Goal: Use online tool/utility: Utilize a website feature to perform a specific function

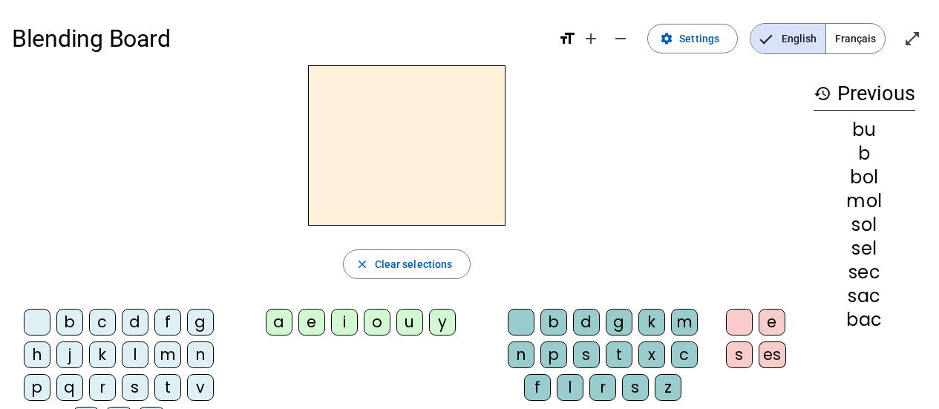
scroll to position [52, 0]
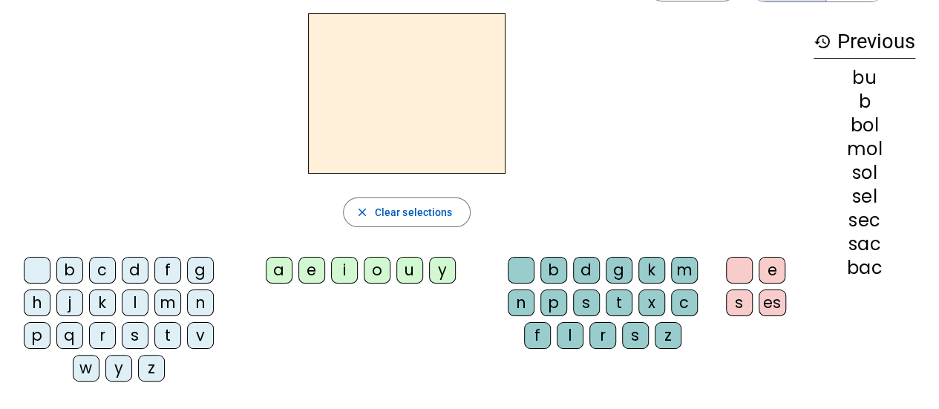
click at [626, 130] on div at bounding box center [407, 93] width 790 height 160
click at [441, 203] on span "Clear selections" at bounding box center [414, 212] width 78 height 18
click at [436, 211] on span "Clear selections" at bounding box center [414, 212] width 78 height 18
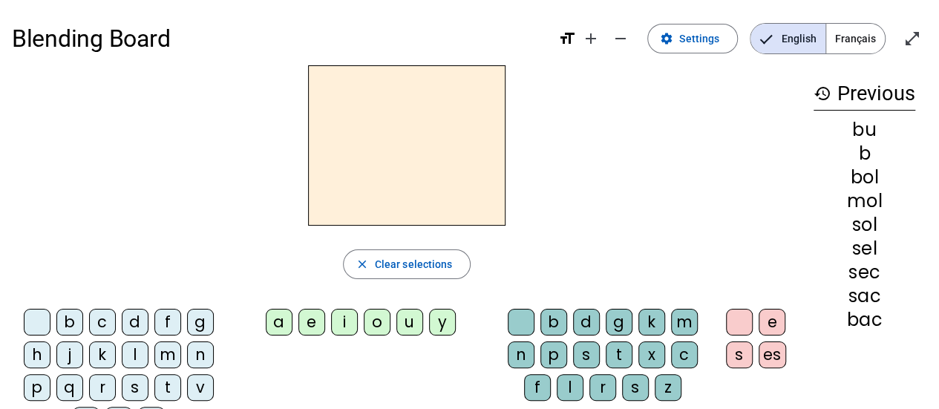
scroll to position [74, 0]
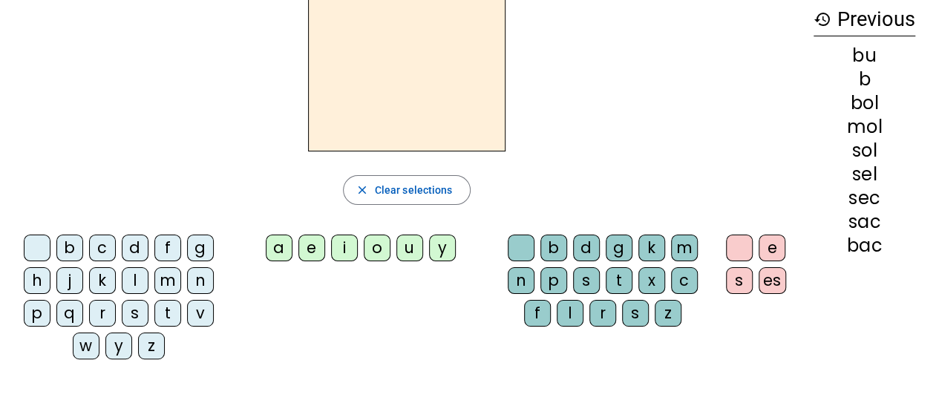
click at [133, 307] on div "s" at bounding box center [135, 313] width 27 height 27
click at [315, 252] on div "e" at bounding box center [311, 247] width 27 height 27
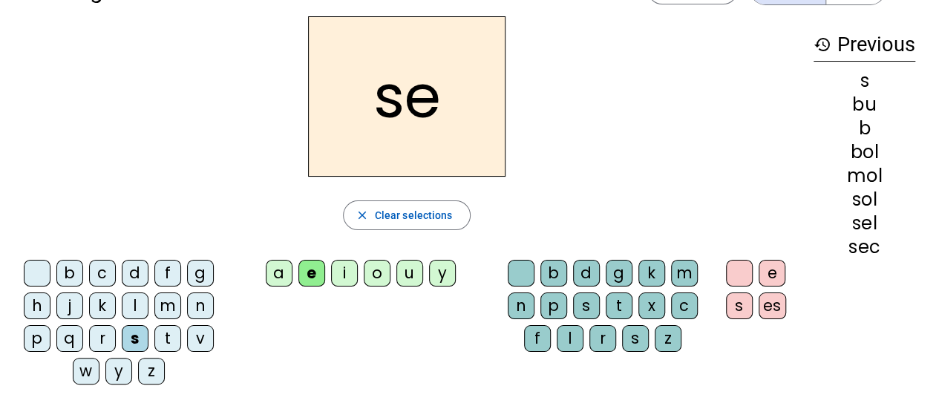
scroll to position [49, 0]
click at [104, 275] on div "c" at bounding box center [102, 273] width 27 height 27
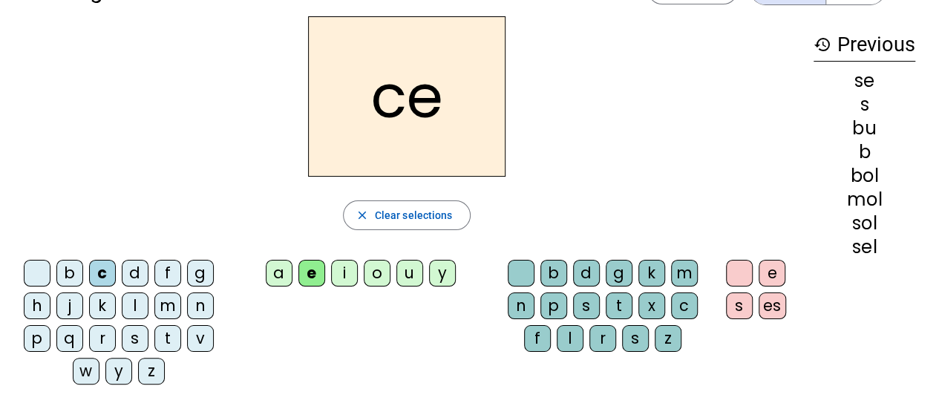
click at [134, 304] on div "l" at bounding box center [135, 305] width 27 height 27
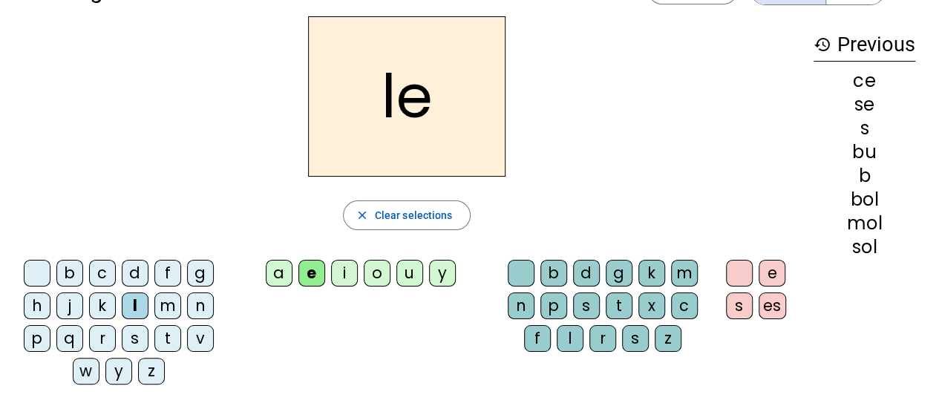
click at [136, 277] on div "d" at bounding box center [135, 273] width 27 height 27
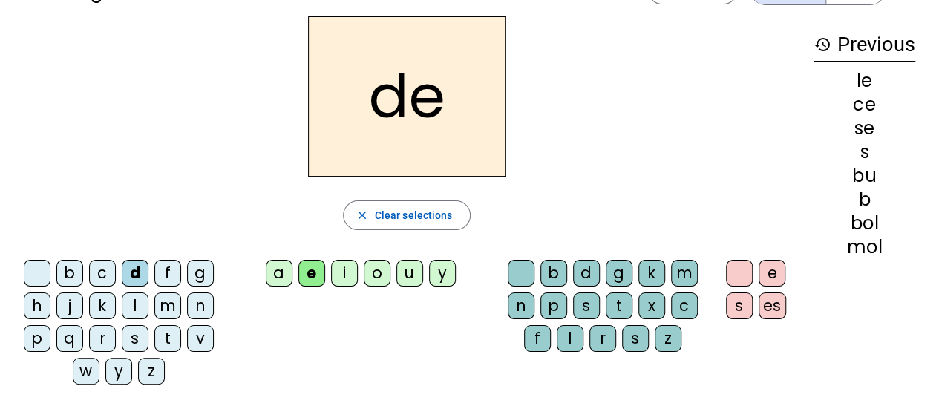
click at [412, 275] on div "u" at bounding box center [409, 273] width 27 height 27
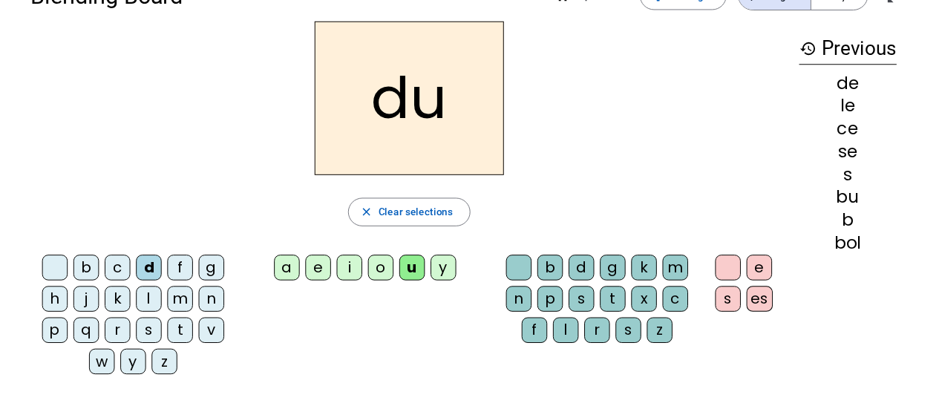
scroll to position [39, 0]
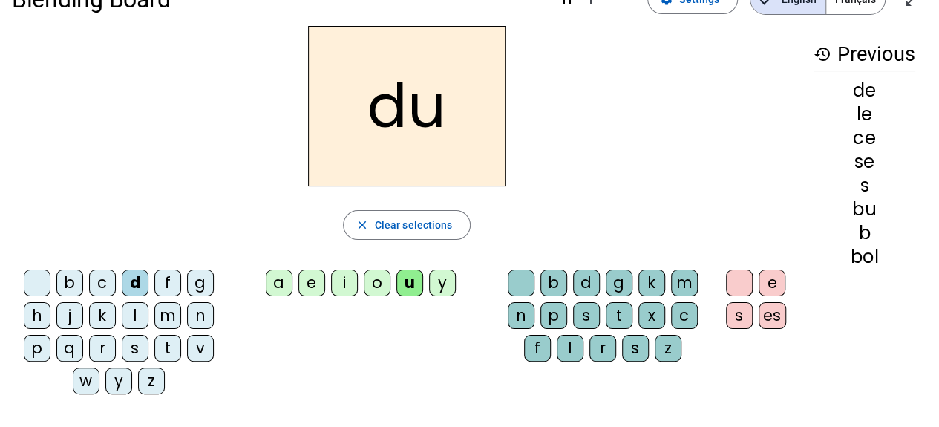
click at [134, 315] on div "l" at bounding box center [135, 315] width 27 height 27
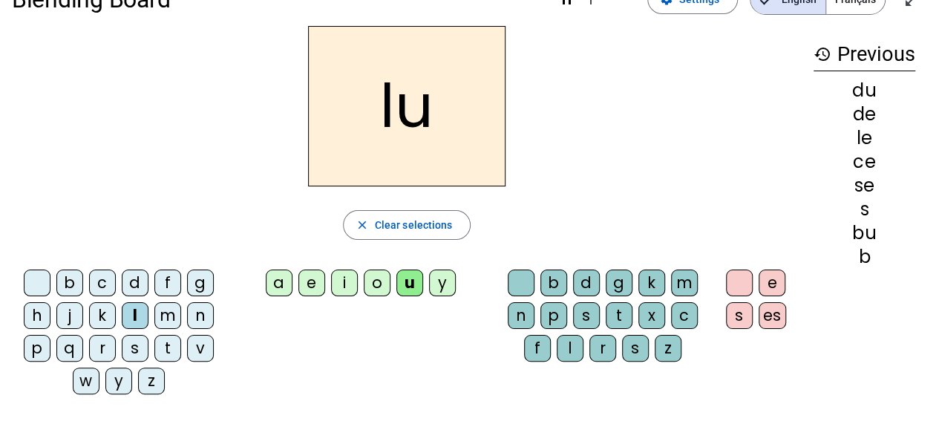
click at [200, 353] on div "v" at bounding box center [200, 348] width 27 height 27
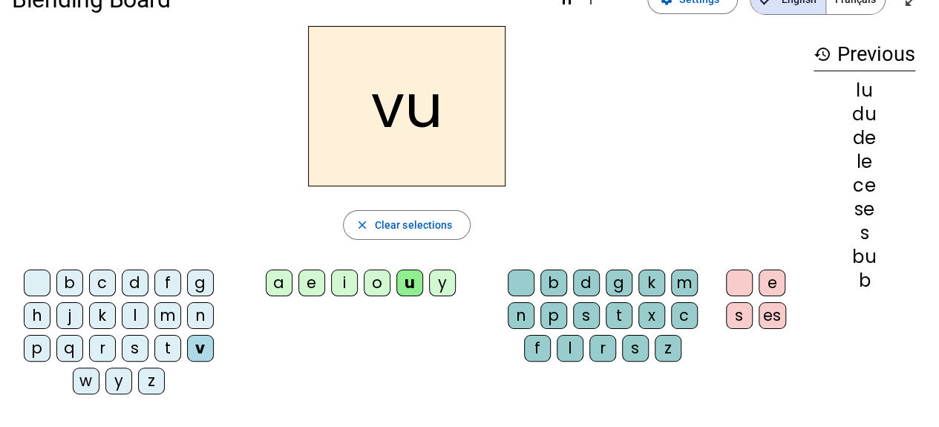
click at [134, 346] on div "s" at bounding box center [135, 348] width 27 height 27
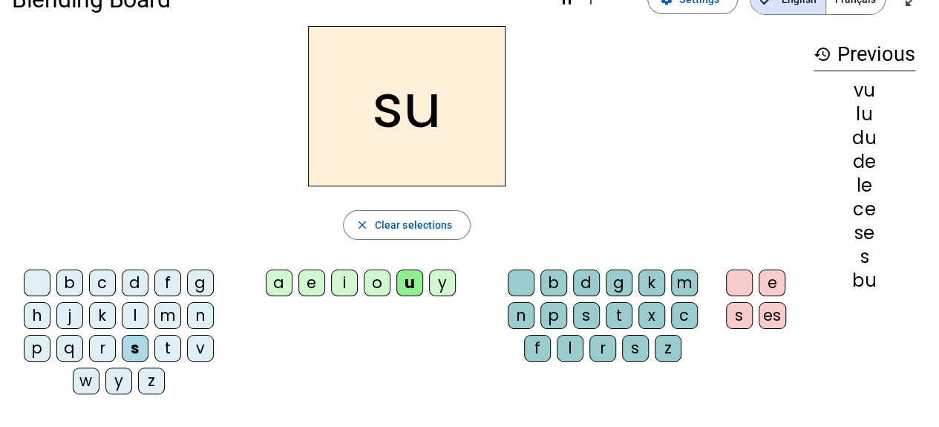
click at [681, 321] on div "c" at bounding box center [684, 315] width 27 height 27
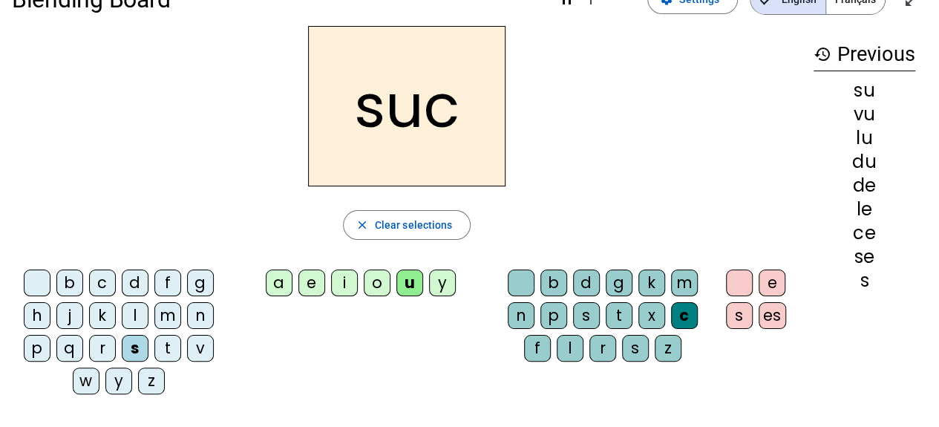
click at [316, 286] on div "e" at bounding box center [311, 282] width 27 height 27
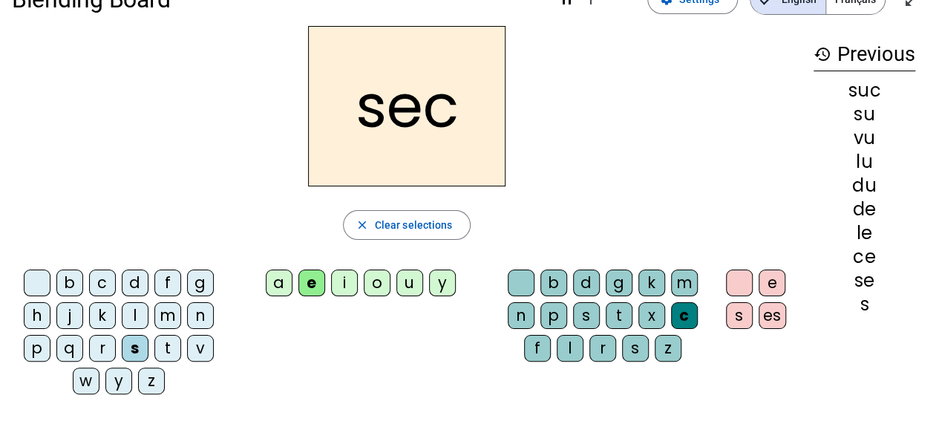
click at [281, 286] on div "a" at bounding box center [279, 282] width 27 height 27
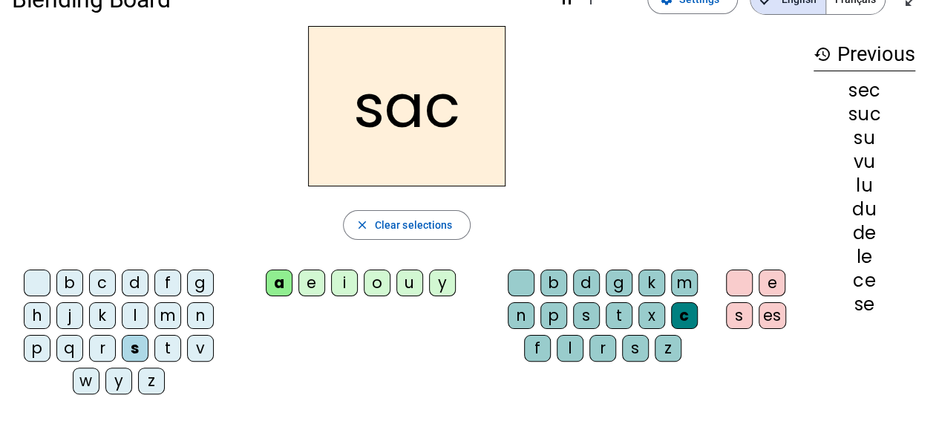
click at [135, 315] on div "l" at bounding box center [135, 315] width 27 height 27
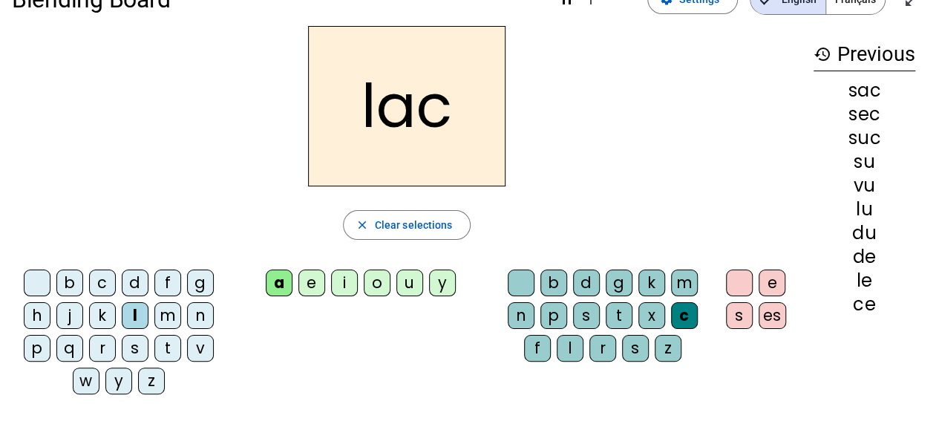
click at [68, 289] on div "b" at bounding box center [69, 282] width 27 height 27
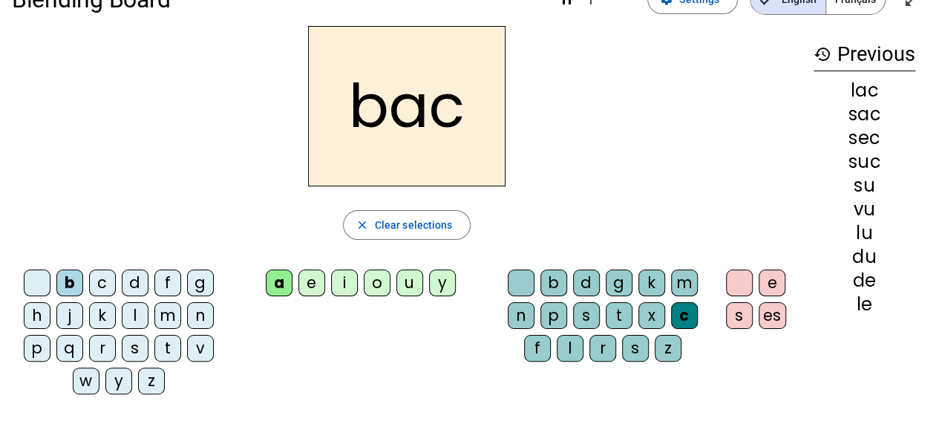
click at [166, 346] on div "t" at bounding box center [167, 348] width 27 height 27
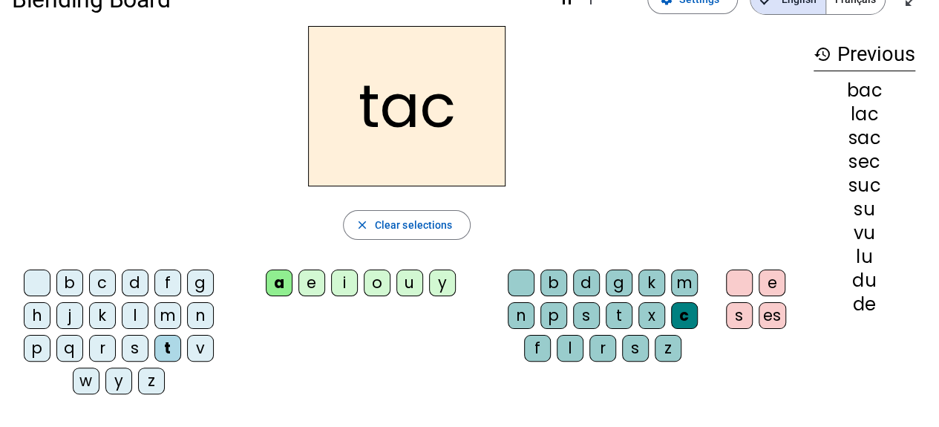
click at [378, 289] on div "o" at bounding box center [377, 282] width 27 height 27
click at [105, 349] on div "r" at bounding box center [102, 348] width 27 height 27
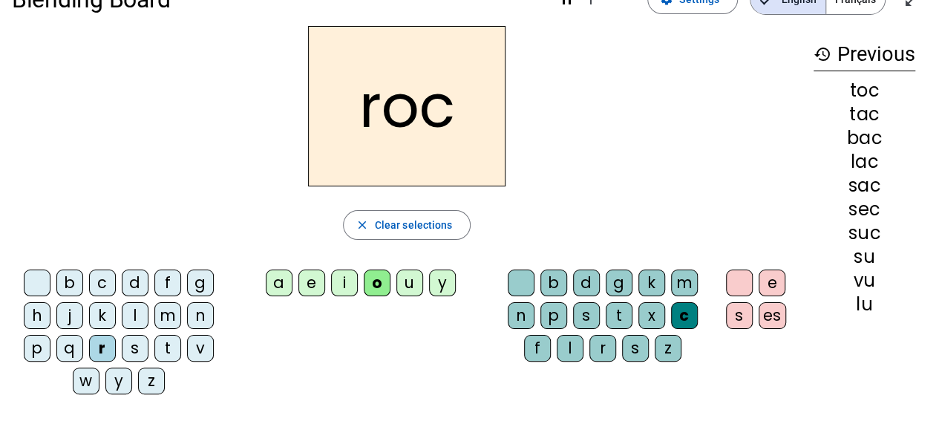
click at [137, 352] on div "s" at bounding box center [135, 348] width 27 height 27
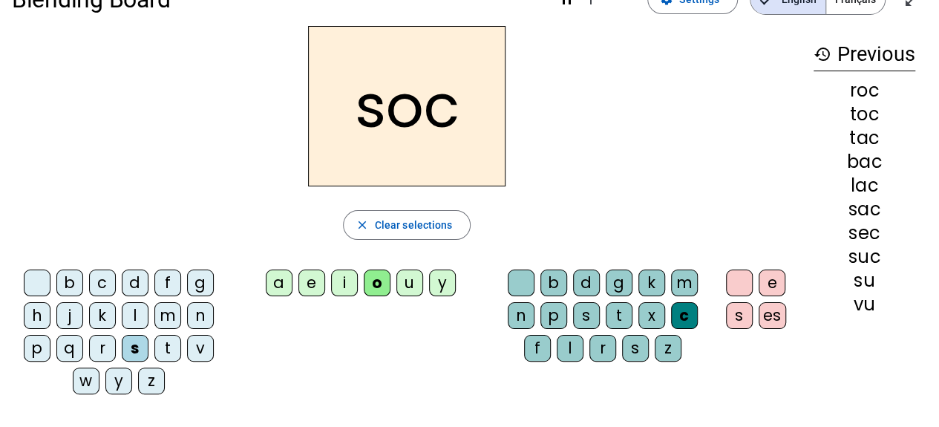
click at [570, 349] on div "l" at bounding box center [570, 348] width 27 height 27
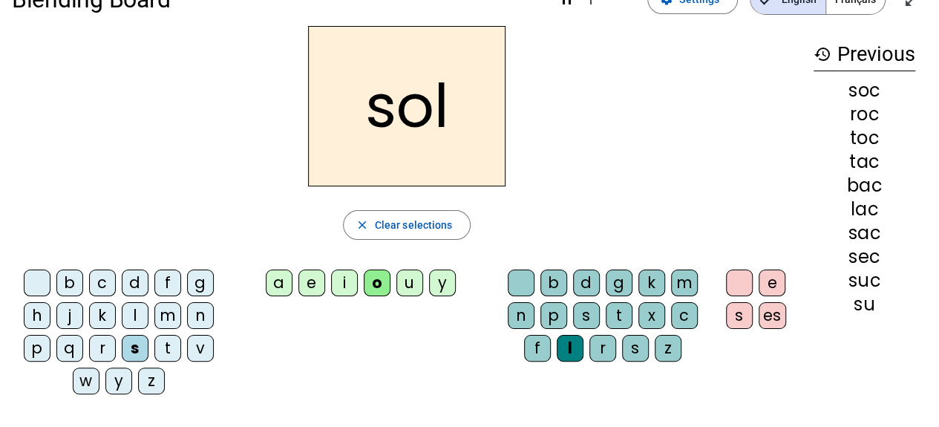
click at [68, 286] on div "b" at bounding box center [69, 282] width 27 height 27
